Goal: Transaction & Acquisition: Subscribe to service/newsletter

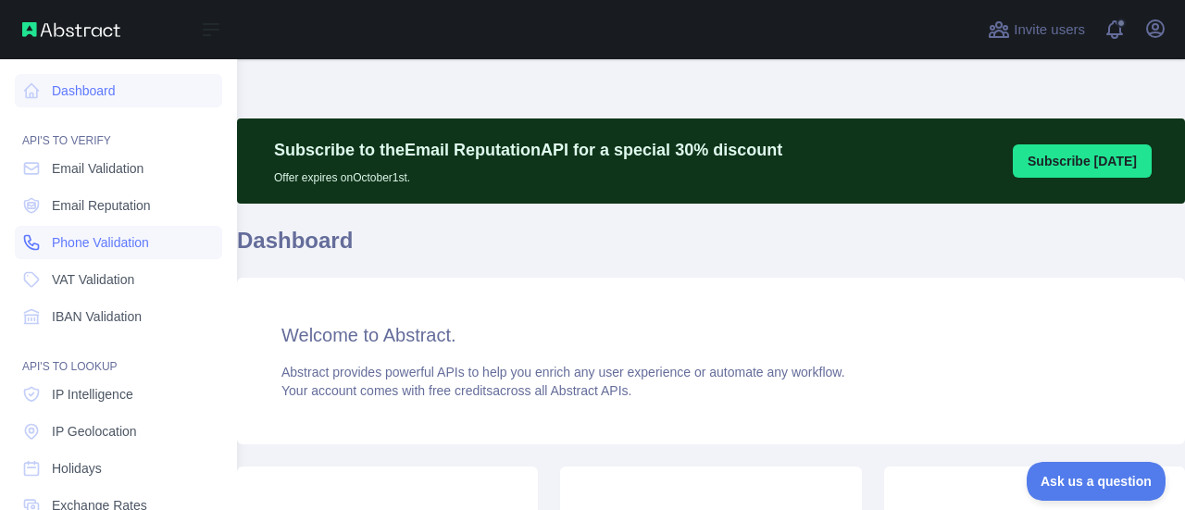
click at [81, 238] on span "Phone Validation" at bounding box center [100, 242] width 97 height 19
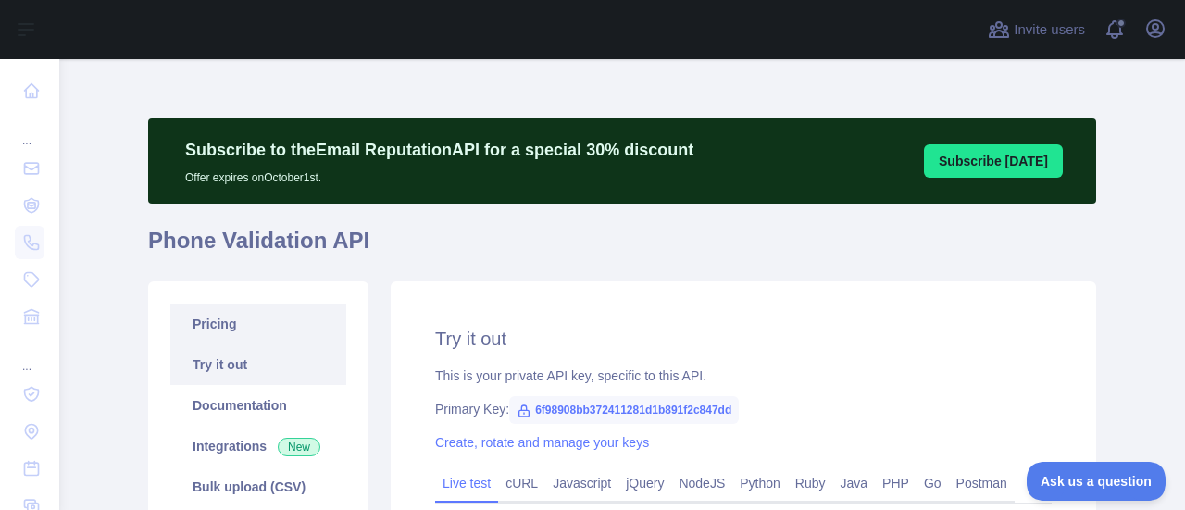
click at [224, 318] on link "Pricing" at bounding box center [258, 324] width 176 height 41
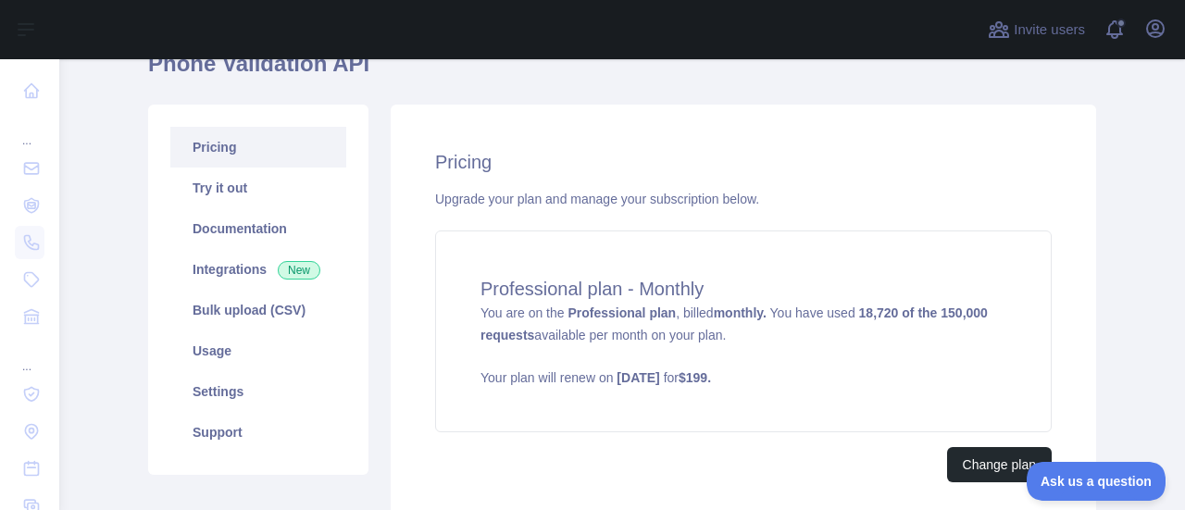
scroll to position [185, 0]
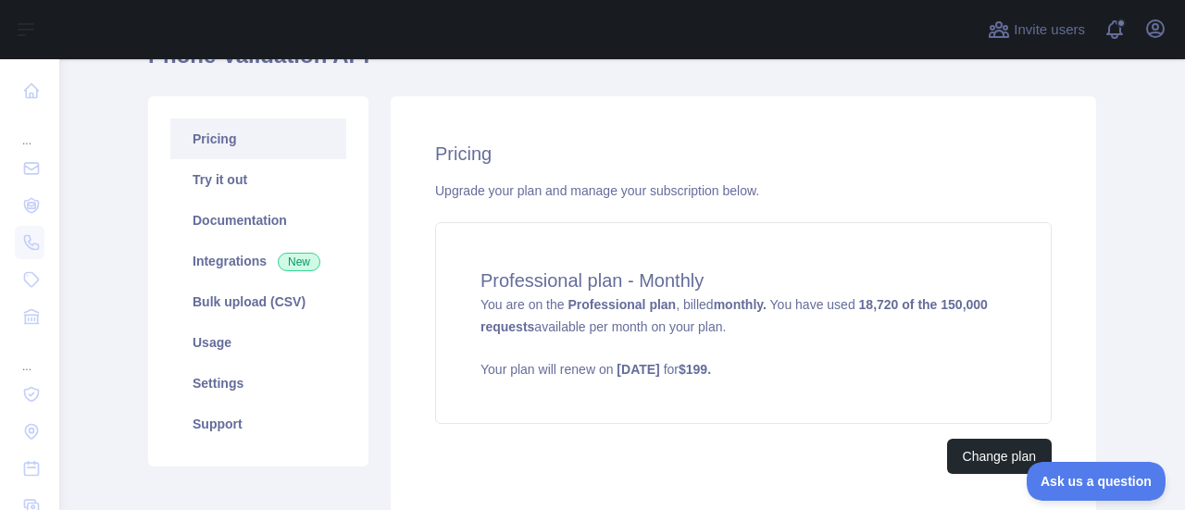
click at [858, 218] on div "Pricing Upgrade your plan and manage your subscription below. Professional plan…" at bounding box center [743, 307] width 705 height 422
